Goal: Check status: Check status

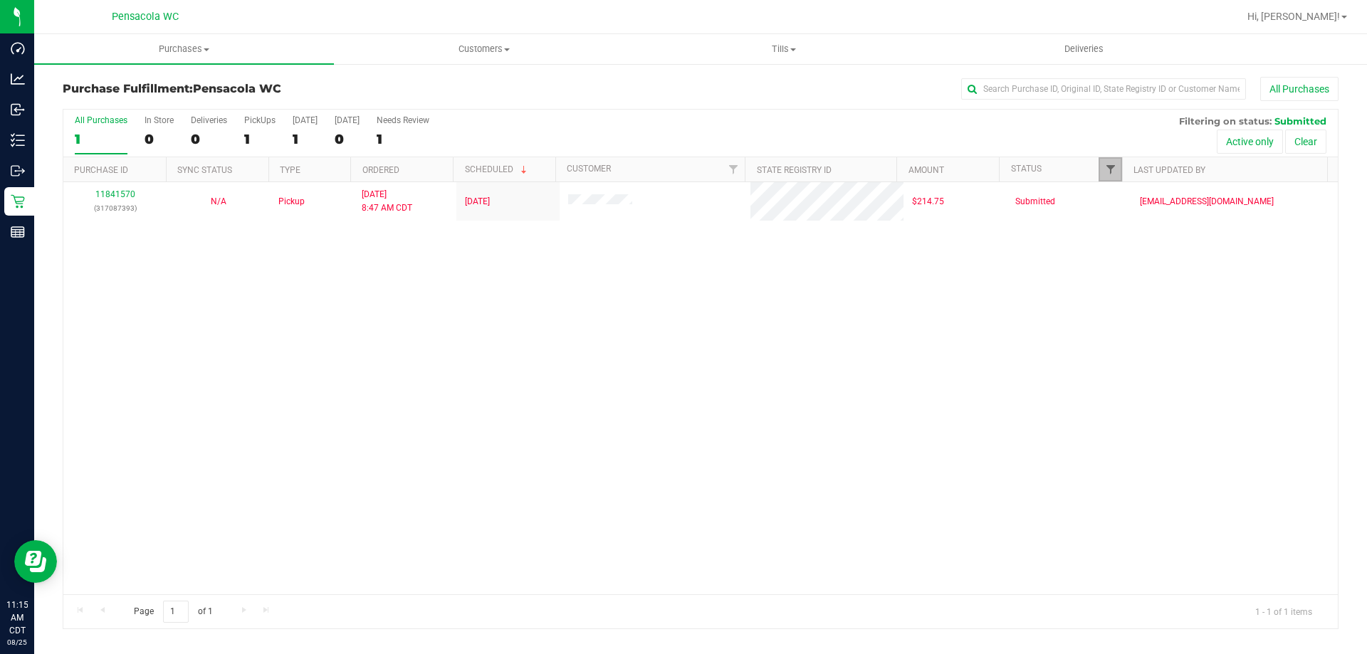
click at [1114, 168] on span "Filter" at bounding box center [1110, 169] width 11 height 11
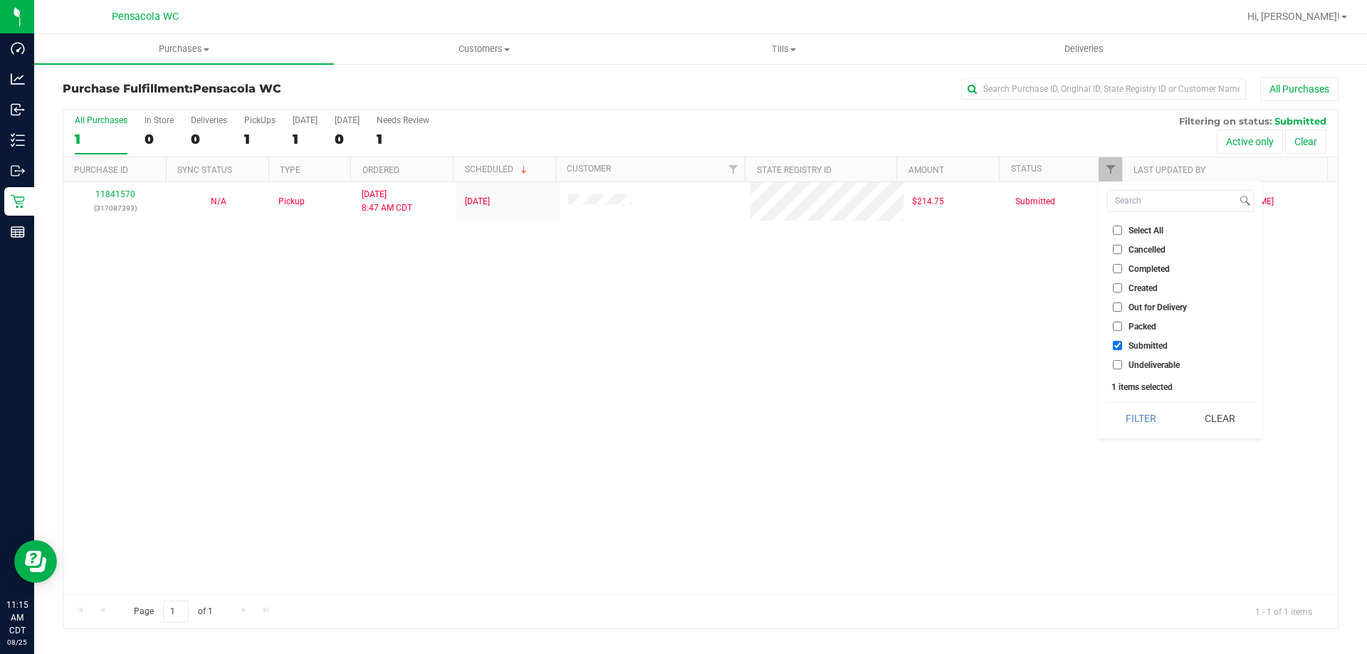
click at [1134, 323] on span "Packed" at bounding box center [1143, 327] width 28 height 9
click at [1122, 322] on input "Packed" at bounding box center [1117, 326] width 9 height 9
checkbox input "true"
click at [1138, 344] on span "Submitted" at bounding box center [1148, 346] width 39 height 9
click at [1122, 344] on input "Submitted" at bounding box center [1117, 345] width 9 height 9
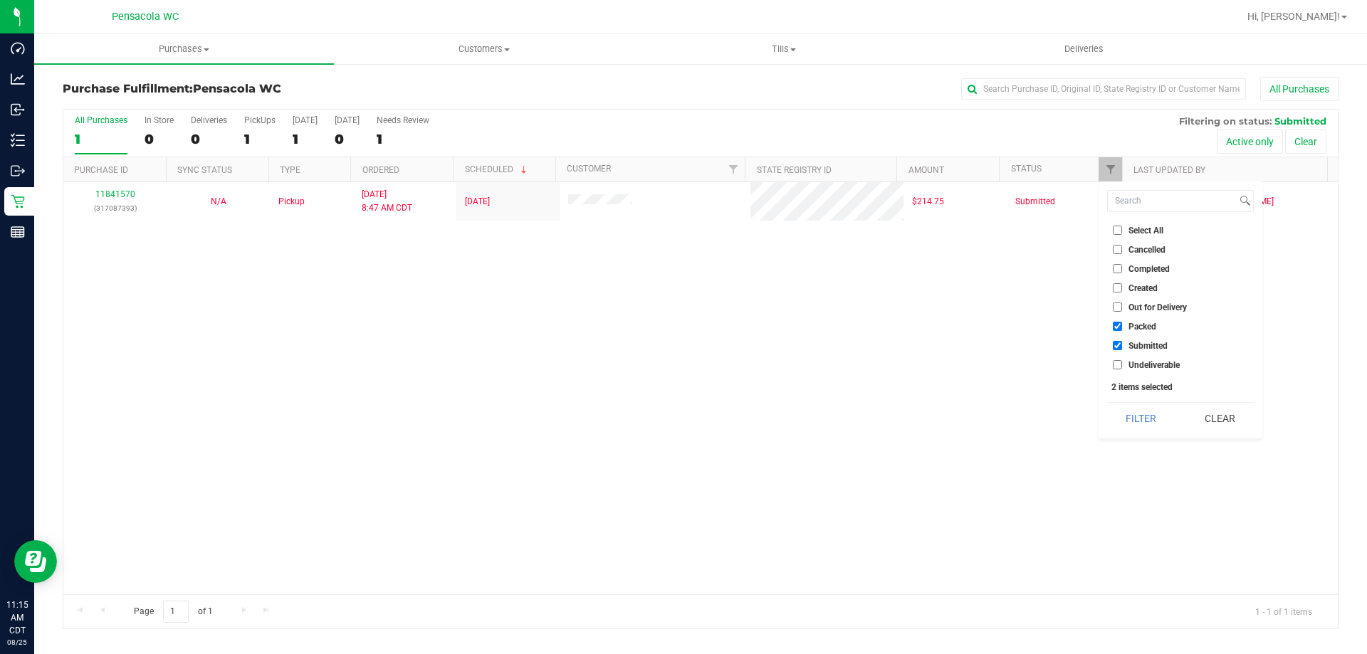
checkbox input "false"
click at [1151, 432] on button "Filter" at bounding box center [1141, 418] width 68 height 31
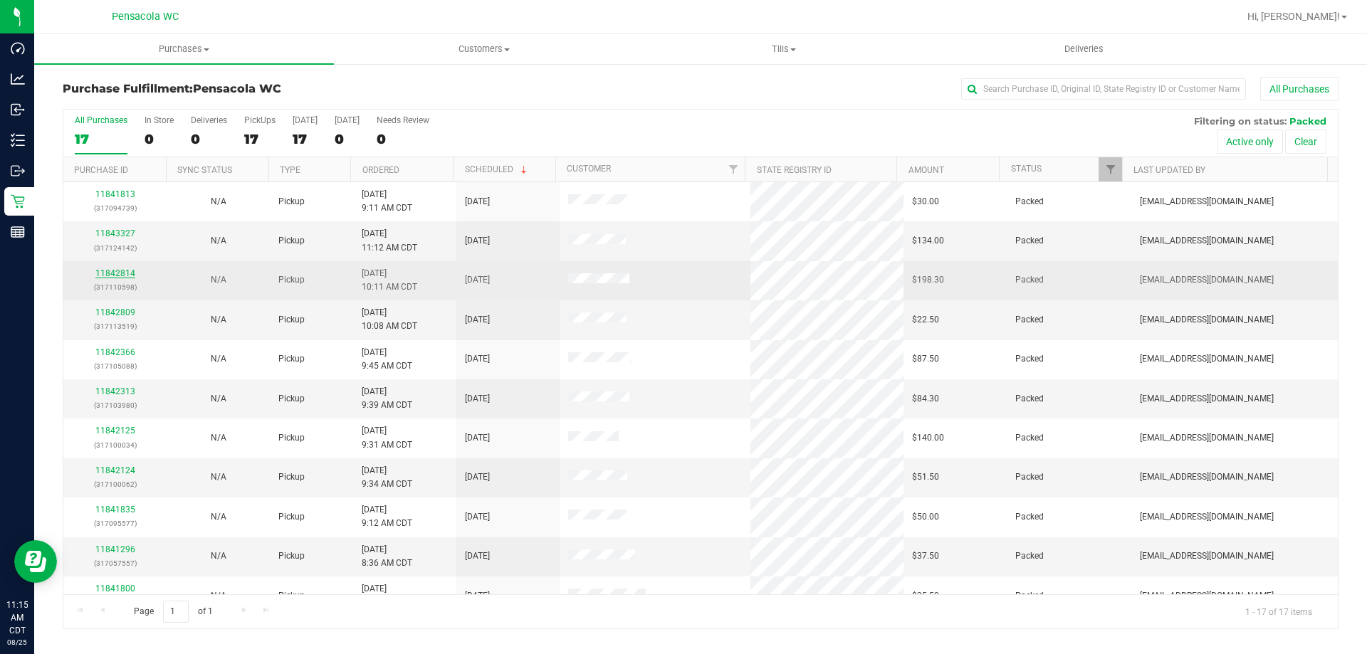
click at [125, 275] on link "11842814" at bounding box center [115, 273] width 40 height 10
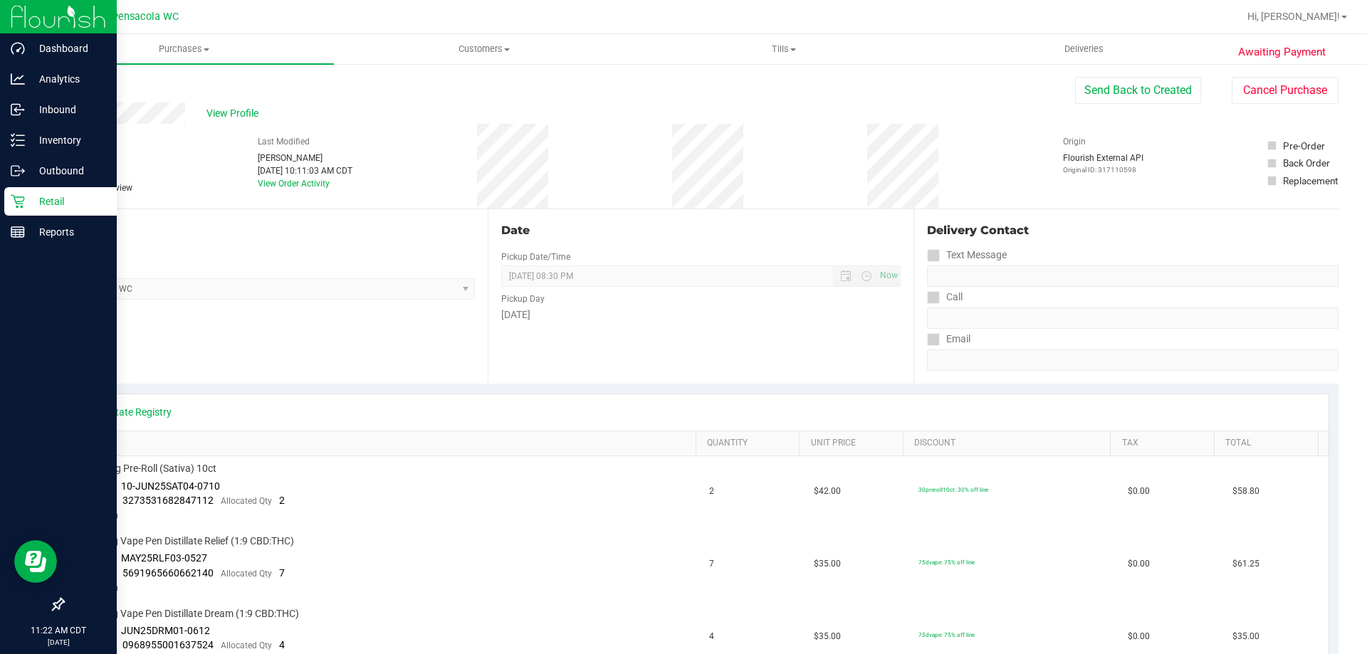
click at [26, 195] on p "Retail" at bounding box center [67, 201] width 85 height 17
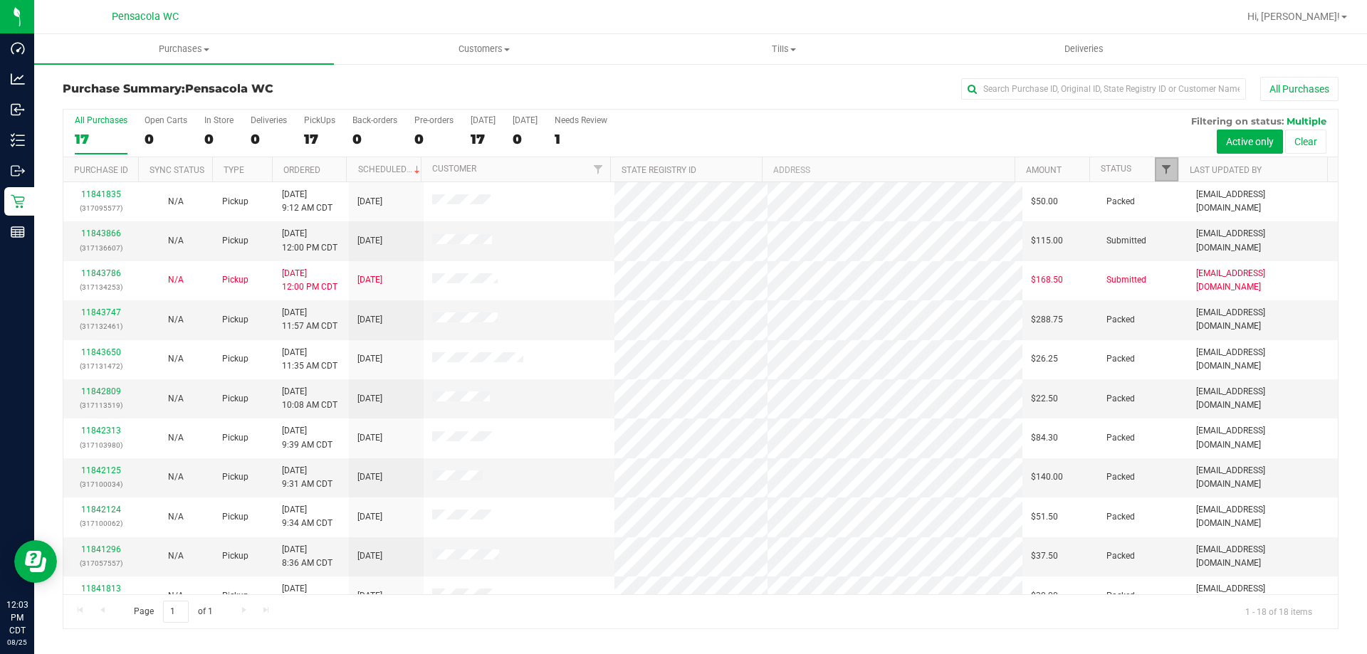
click at [1164, 165] on span "Filter" at bounding box center [1166, 169] width 11 height 11
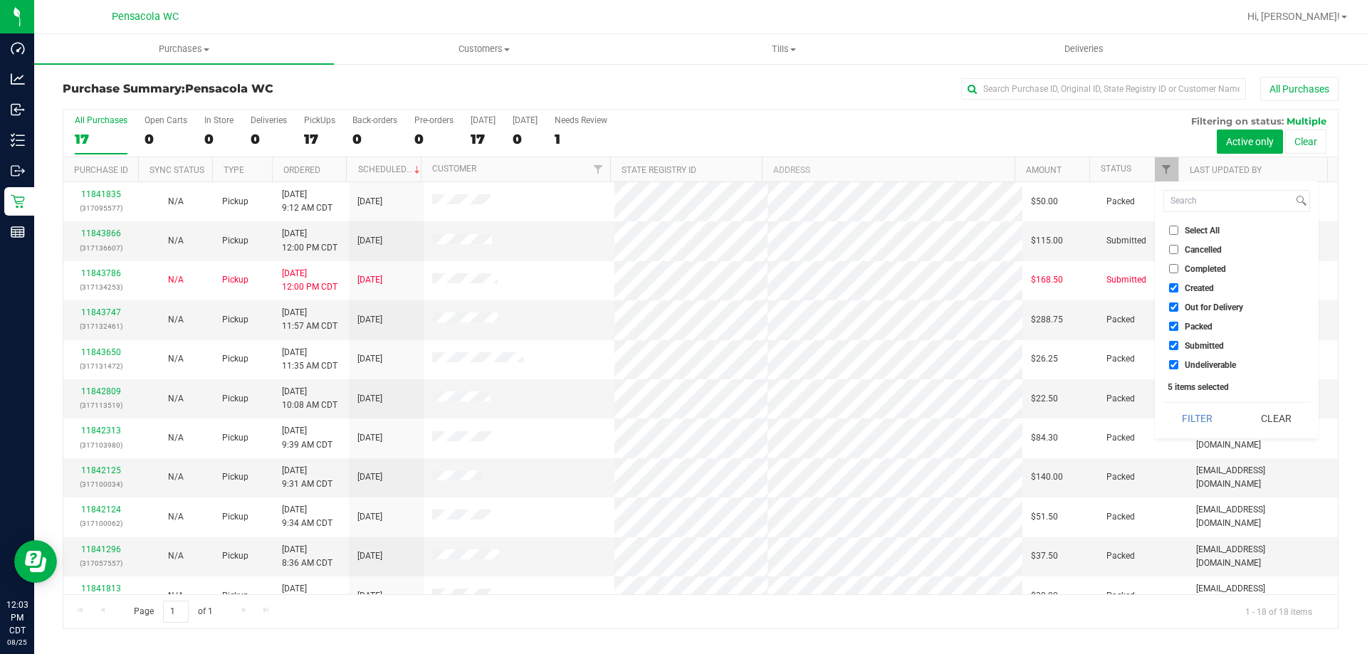
click at [1198, 231] on span "Select All" at bounding box center [1202, 230] width 35 height 9
click at [1178, 231] on input "Select All" at bounding box center [1173, 230] width 9 height 9
checkbox input "true"
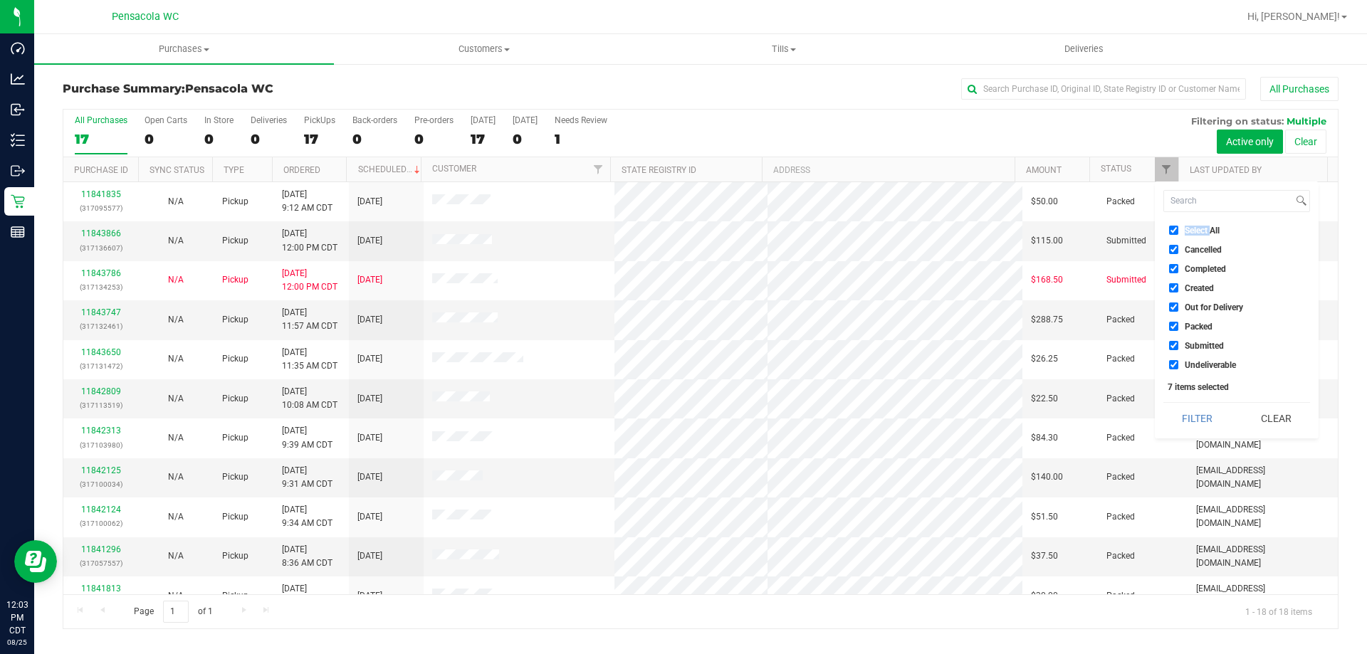
click at [1198, 231] on span "Select All" at bounding box center [1202, 230] width 35 height 9
click at [1178, 231] on input "Select All" at bounding box center [1173, 230] width 9 height 9
checkbox input "false"
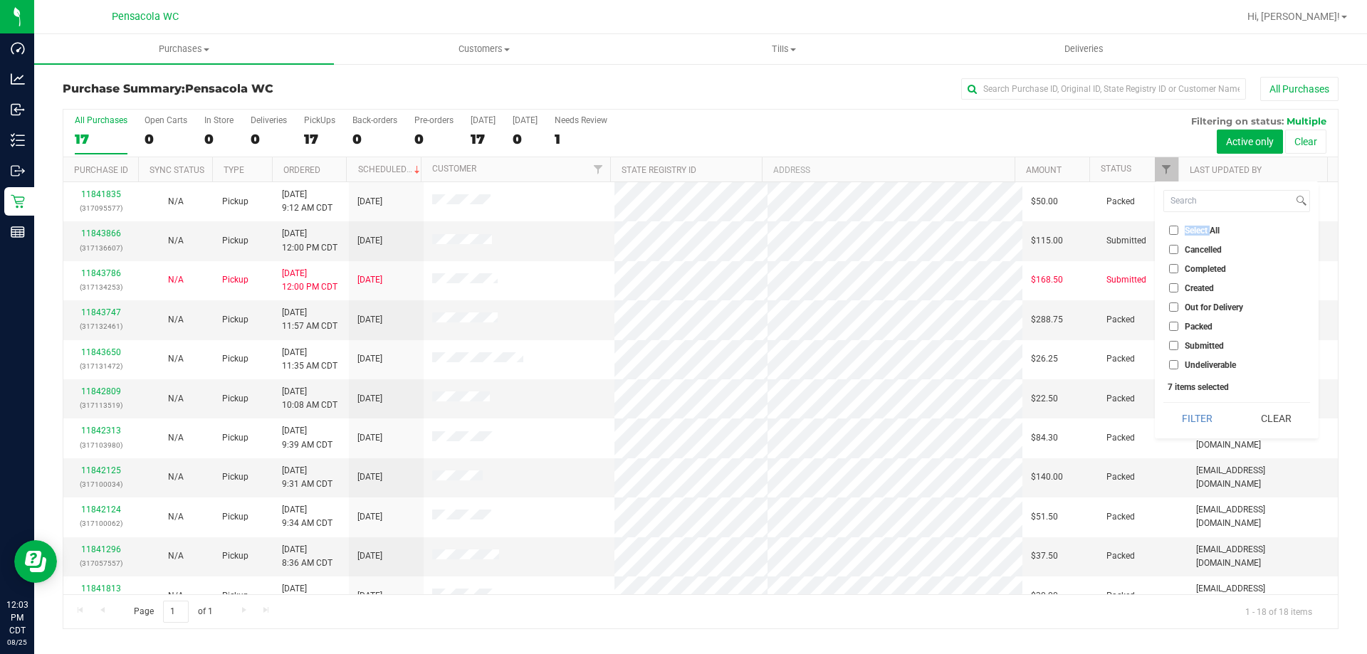
checkbox input "false"
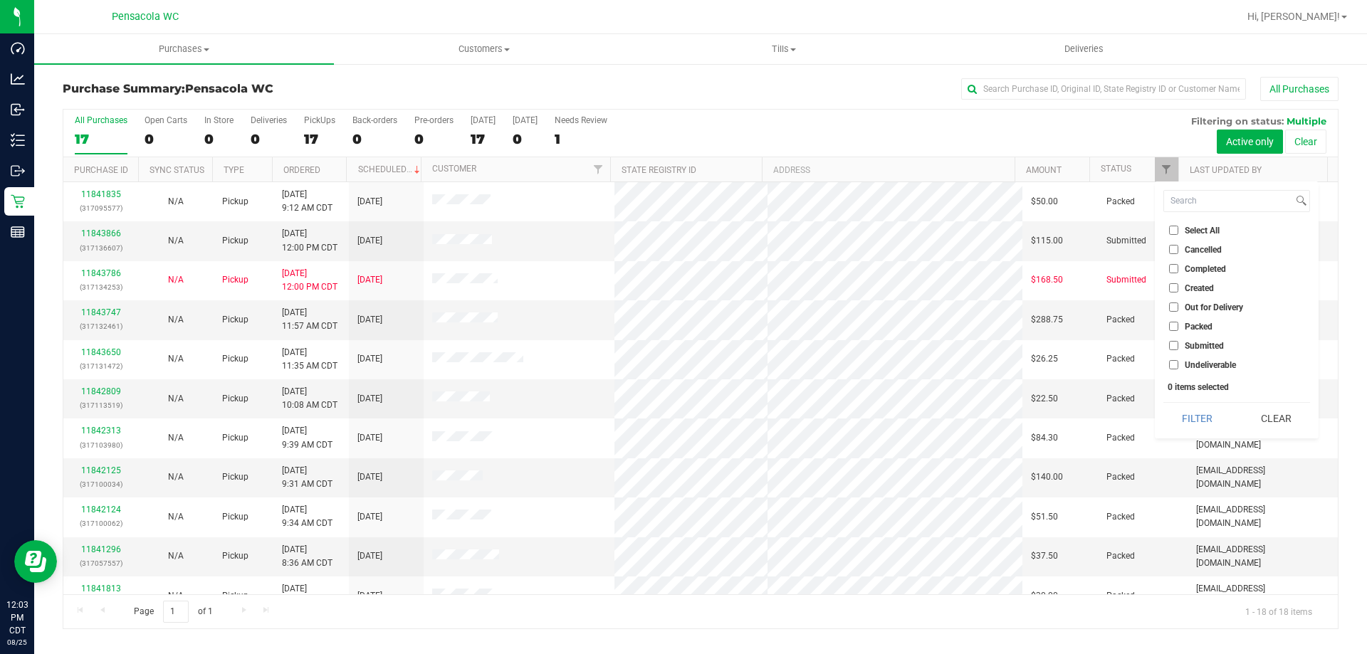
click at [1205, 342] on span "Submitted" at bounding box center [1204, 346] width 39 height 9
click at [1178, 342] on input "Submitted" at bounding box center [1173, 345] width 9 height 9
checkbox input "true"
click at [1208, 414] on button "Filter" at bounding box center [1197, 418] width 68 height 31
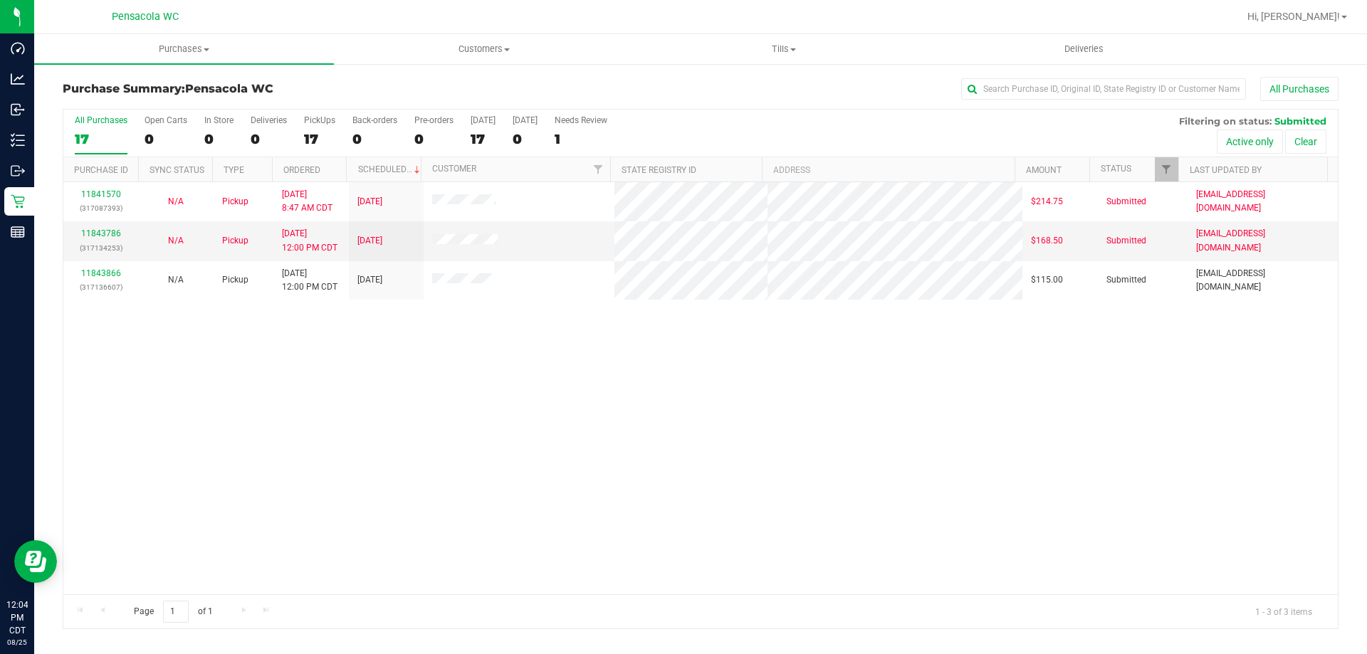
click at [342, 340] on div "11841570 (317087393) N/A Pickup 8/25/2025 8:47 AM CDT 8/25/2025 $214.75 Submitt…" at bounding box center [700, 388] width 1275 height 412
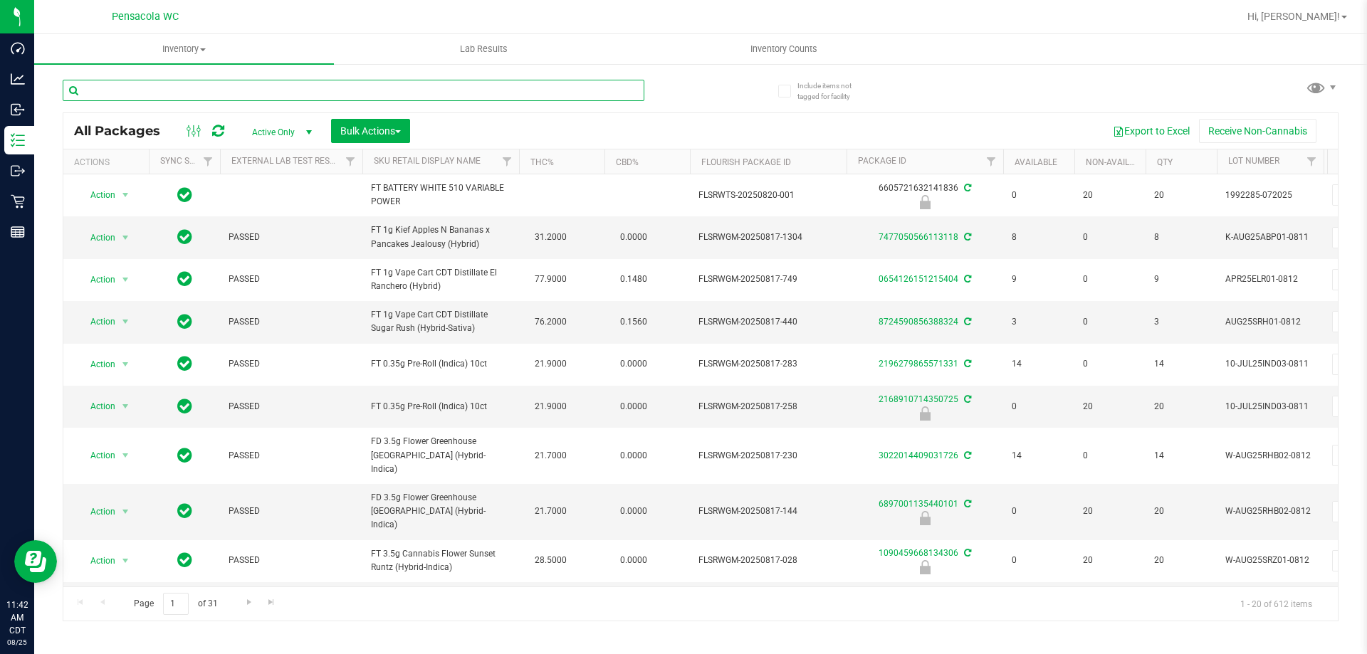
click at [313, 94] on input "text" at bounding box center [354, 90] width 582 height 21
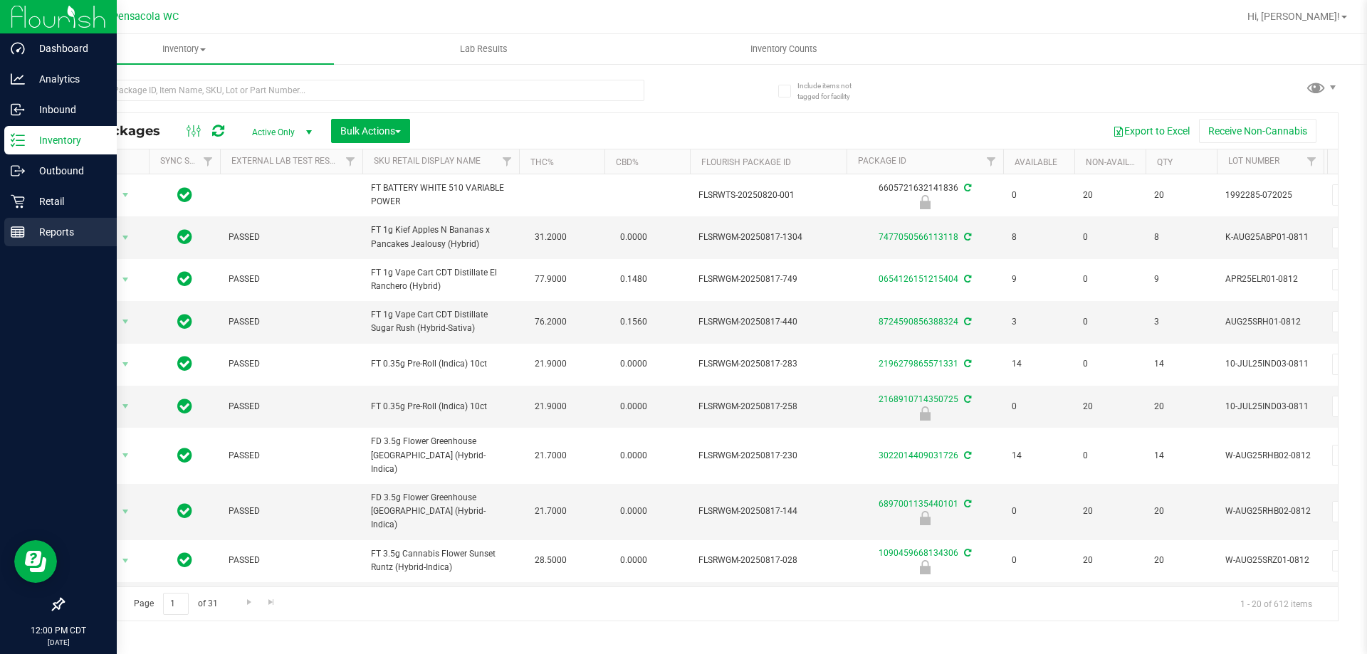
click at [18, 235] on line at bounding box center [17, 235] width 13 height 0
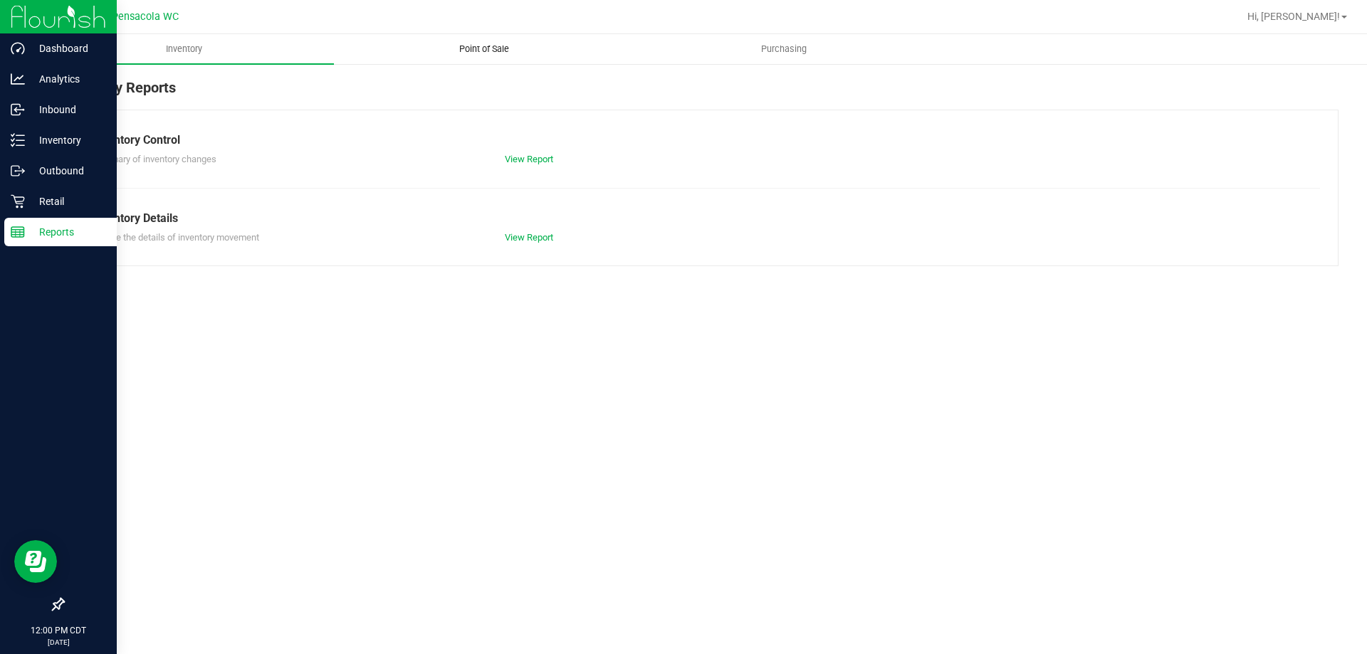
click at [479, 51] on span "Point of Sale" at bounding box center [484, 49] width 88 height 13
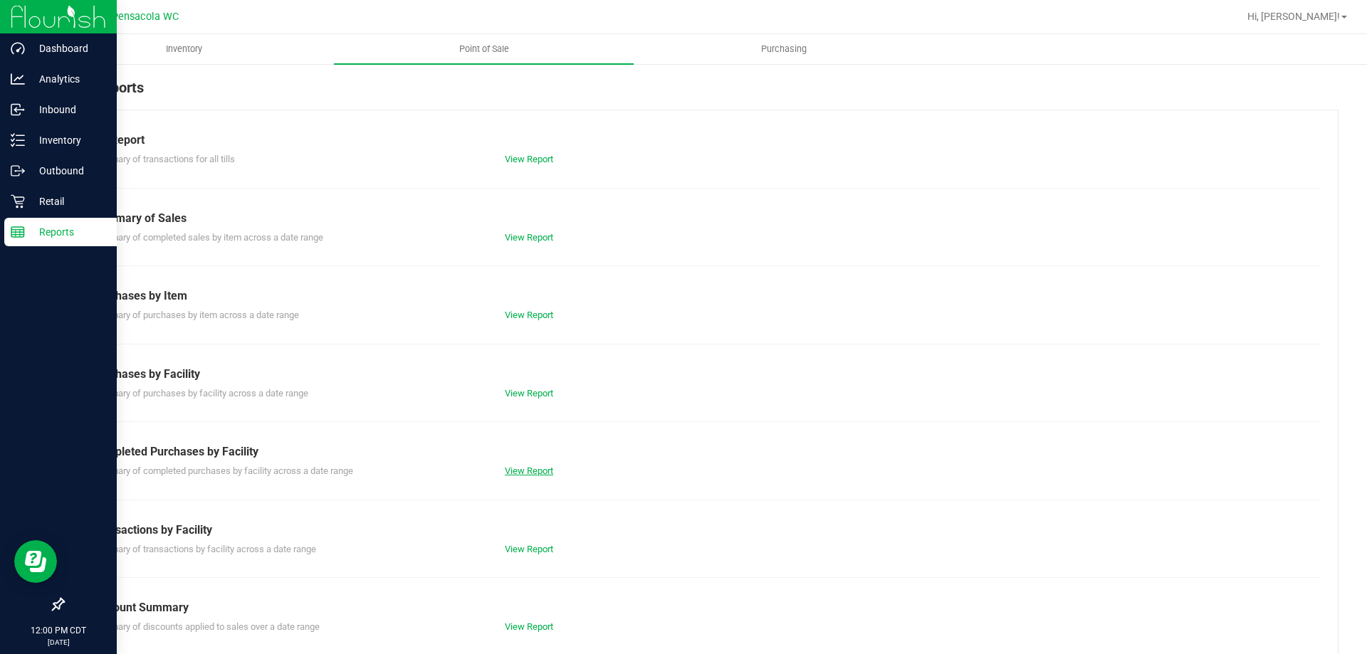
click at [518, 472] on link "View Report" at bounding box center [529, 471] width 48 height 11
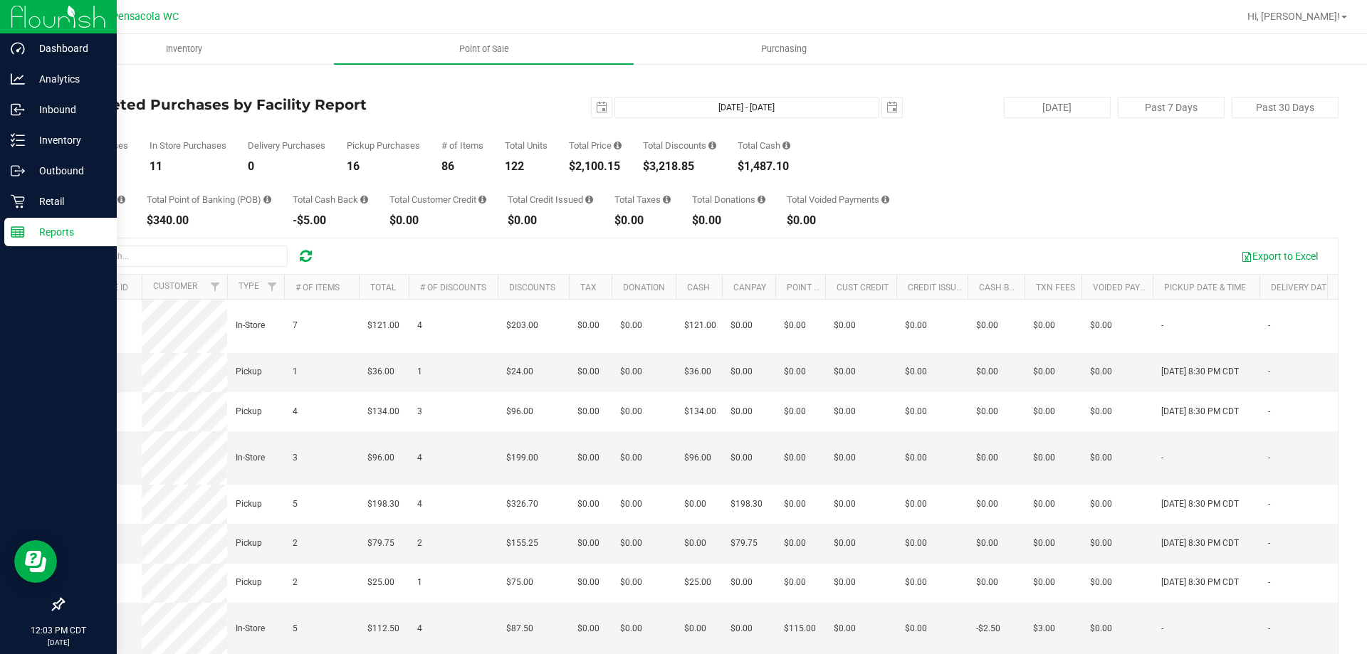
click at [550, 19] on div at bounding box center [746, 17] width 983 height 28
